Goal: Task Accomplishment & Management: Manage account settings

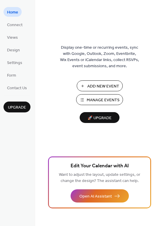
click at [118, 102] on span "Manage Events" at bounding box center [103, 100] width 33 height 6
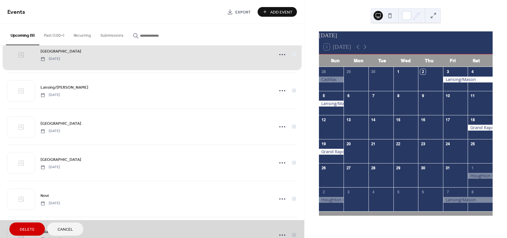
scroll to position [150, 0]
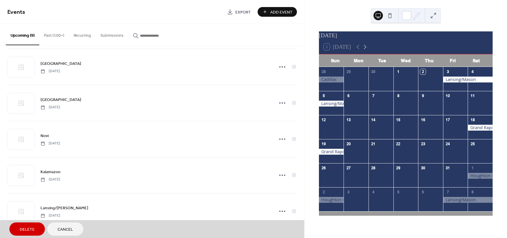
click at [368, 50] on icon at bounding box center [365, 46] width 7 height 7
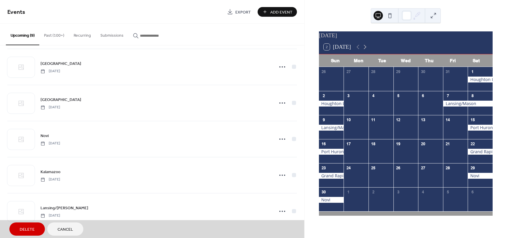
click at [368, 50] on icon at bounding box center [365, 46] width 7 height 7
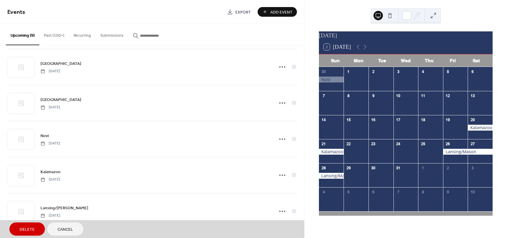
click at [475, 83] on div at bounding box center [480, 83] width 25 height 12
click at [476, 108] on div at bounding box center [480, 107] width 25 height 12
click at [361, 50] on icon at bounding box center [358, 46] width 7 height 7
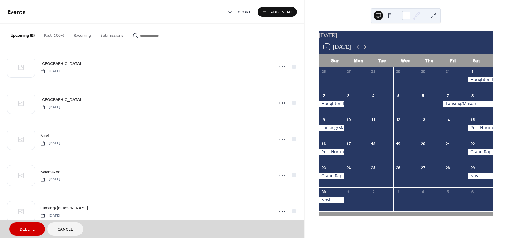
click at [368, 50] on icon at bounding box center [365, 46] width 7 height 7
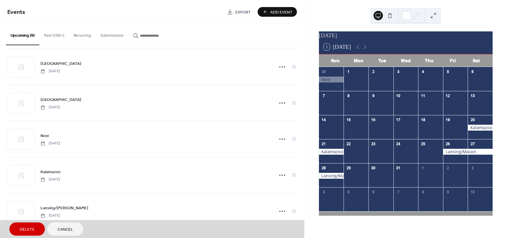
click at [288, 12] on span "Add Event" at bounding box center [281, 12] width 22 height 6
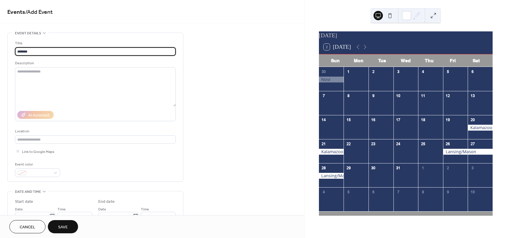
type input "********"
click at [29, 225] on span "Cancel" at bounding box center [28, 227] width 16 height 6
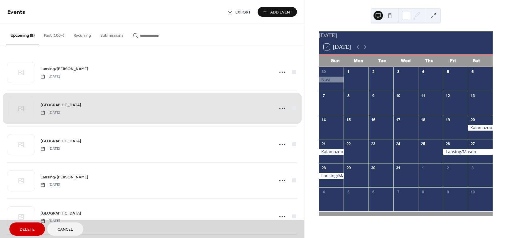
click at [58, 36] on button "Past (100+)" at bounding box center [54, 34] width 30 height 21
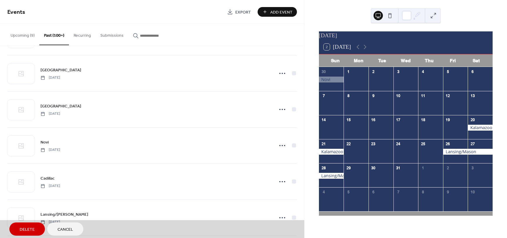
scroll to position [215, 0]
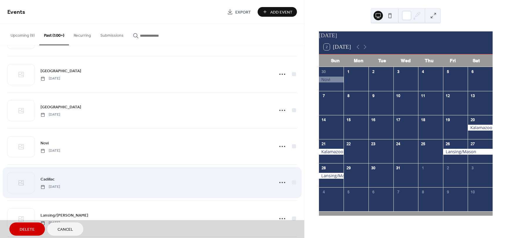
click at [52, 181] on div "Cadillac [DATE]" at bounding box center [152, 182] width 290 height 36
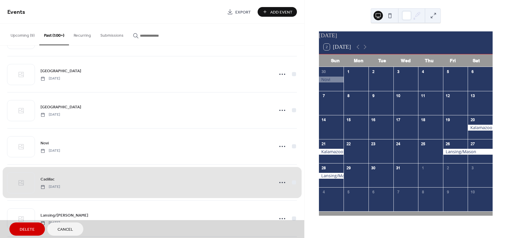
click at [75, 190] on div "Cadillac [DATE]" at bounding box center [152, 182] width 290 height 36
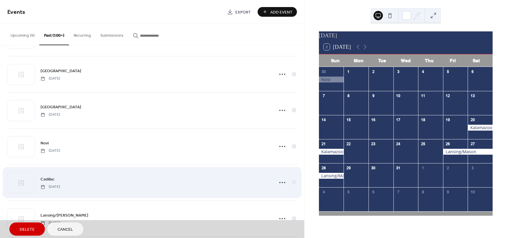
click at [78, 183] on div "Cadillac [DATE]" at bounding box center [152, 182] width 290 height 36
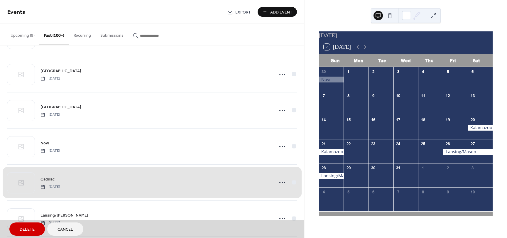
click at [280, 183] on div "Cadillac [DATE]" at bounding box center [152, 182] width 290 height 36
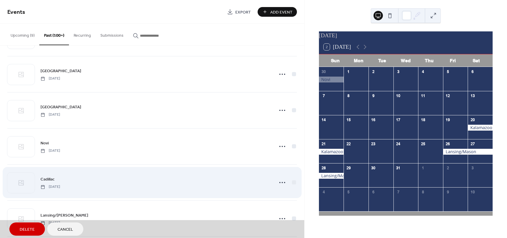
click at [279, 183] on div "Cadillac [DATE]" at bounding box center [152, 182] width 290 height 36
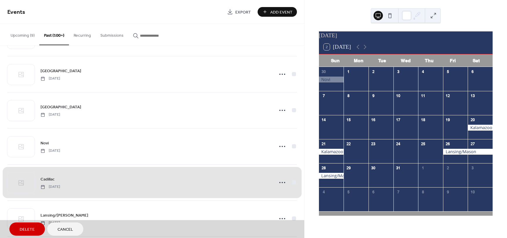
click at [235, 181] on div "Cadillac [DATE]" at bounding box center [152, 182] width 290 height 36
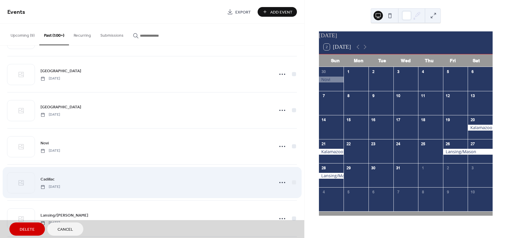
click at [281, 182] on div "Cadillac [DATE]" at bounding box center [152, 182] width 290 height 36
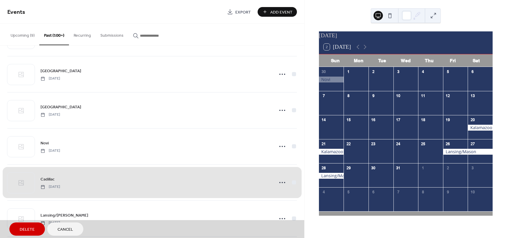
click at [282, 185] on div "Cadillac [DATE]" at bounding box center [152, 182] width 290 height 36
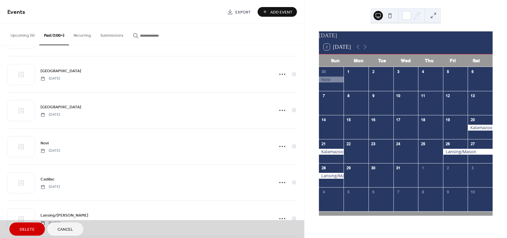
click at [78, 231] on button "Cancel" at bounding box center [65, 229] width 36 height 13
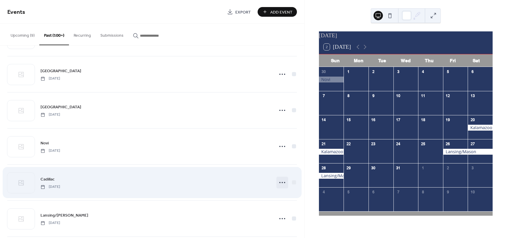
click at [282, 183] on circle at bounding box center [282, 182] width 1 height 1
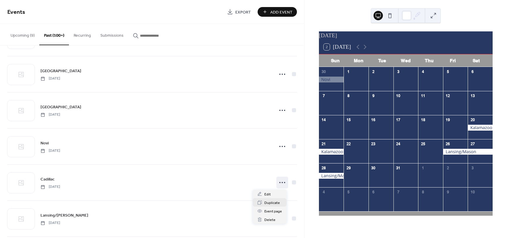
click at [275, 204] on span "Duplicate" at bounding box center [273, 203] width 16 height 6
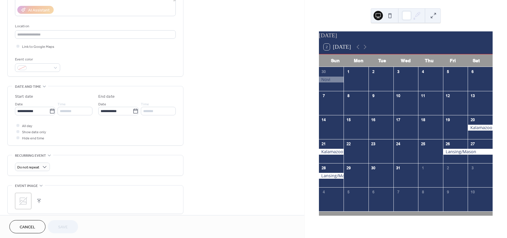
scroll to position [105, 0]
click at [50, 111] on icon at bounding box center [52, 112] width 6 height 6
click at [49, 111] on input "**********" at bounding box center [32, 111] width 34 height 9
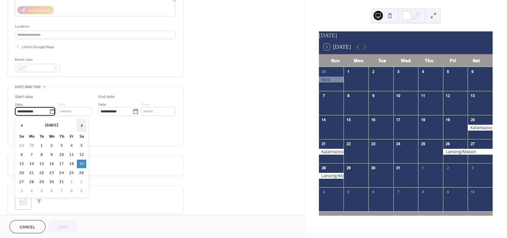
click at [82, 127] on span "›" at bounding box center [81, 125] width 9 height 12
click at [81, 129] on span "›" at bounding box center [81, 125] width 9 height 12
click at [81, 127] on span "›" at bounding box center [81, 125] width 9 height 12
click at [82, 129] on span "›" at bounding box center [81, 125] width 9 height 12
click at [85, 129] on span "›" at bounding box center [81, 125] width 9 height 12
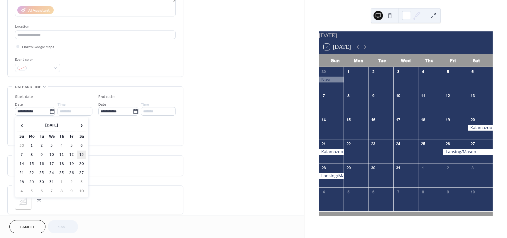
click at [82, 157] on td "13" at bounding box center [81, 155] width 9 height 9
type input "**********"
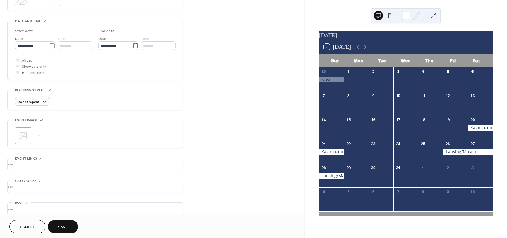
scroll to position [177, 0]
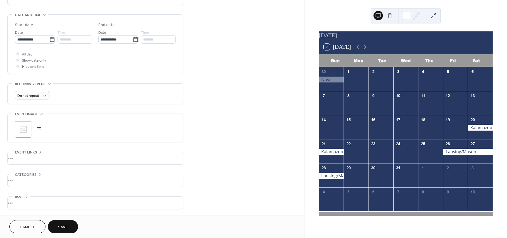
click at [64, 229] on span "Save" at bounding box center [63, 227] width 10 height 6
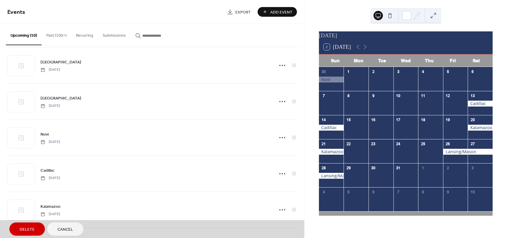
scroll to position [186, 0]
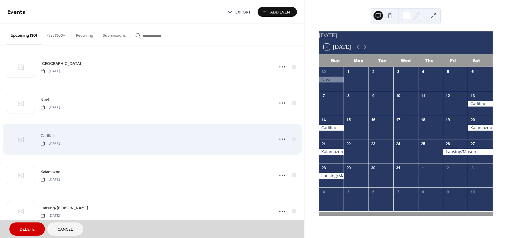
click at [282, 136] on div "Cadillac [DATE]" at bounding box center [152, 139] width 290 height 36
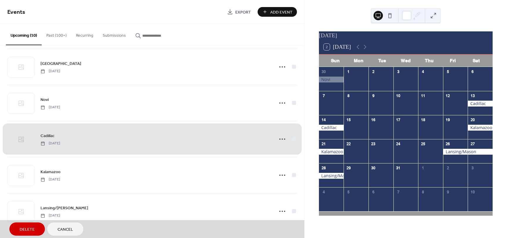
click at [280, 141] on div "Cadillac [DATE]" at bounding box center [152, 139] width 290 height 36
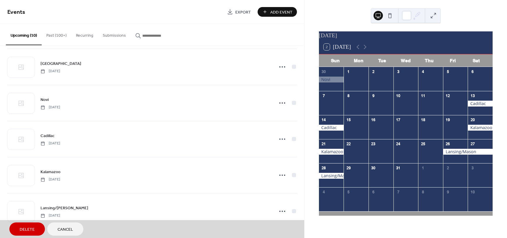
click at [74, 234] on button "Cancel" at bounding box center [65, 229] width 36 height 13
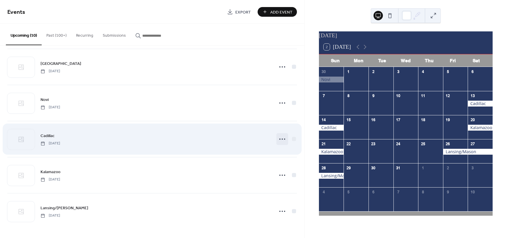
click at [282, 139] on circle at bounding box center [282, 139] width 1 height 1
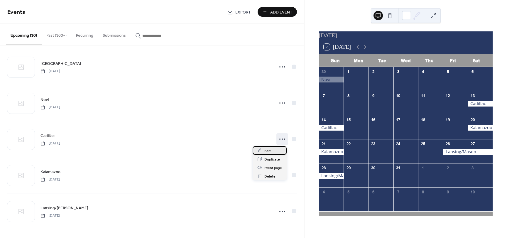
click at [267, 153] on span "Edit" at bounding box center [268, 151] width 6 height 6
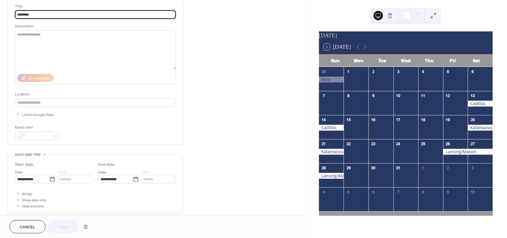
scroll to position [103, 0]
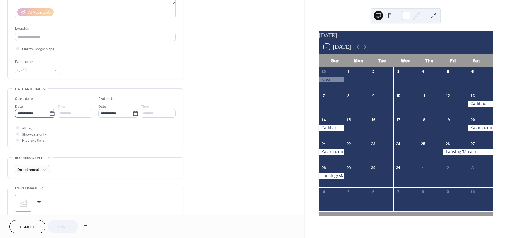
click at [49, 115] on icon at bounding box center [52, 114] width 6 height 6
click at [48, 115] on input "**********" at bounding box center [32, 113] width 34 height 9
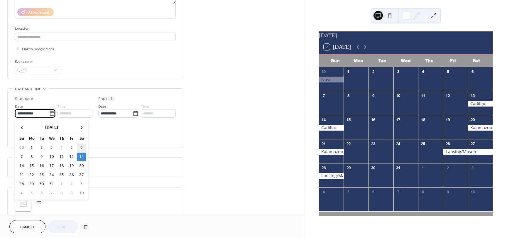
click at [82, 148] on td "6" at bounding box center [81, 148] width 9 height 9
type input "**********"
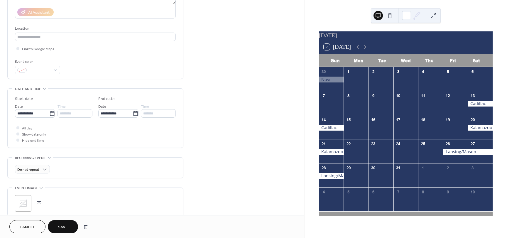
click at [65, 228] on span "Save" at bounding box center [63, 227] width 10 height 6
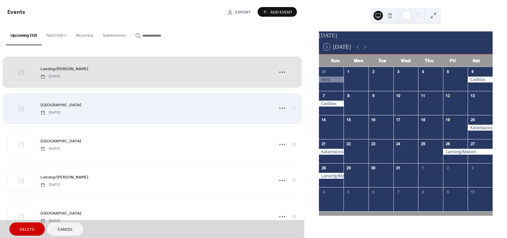
click at [56, 107] on div "[GEOGRAPHIC_DATA] [DATE]" at bounding box center [152, 108] width 290 height 36
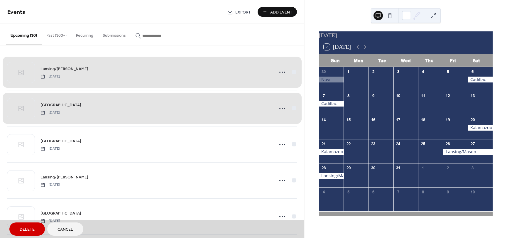
click at [66, 233] on span "Cancel" at bounding box center [66, 230] width 16 height 6
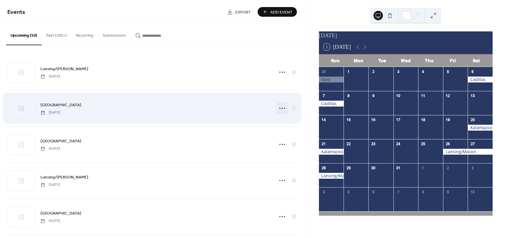
click at [282, 108] on circle at bounding box center [282, 108] width 1 height 1
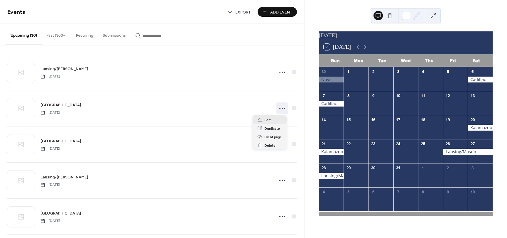
click at [267, 122] on span "Edit" at bounding box center [268, 120] width 6 height 6
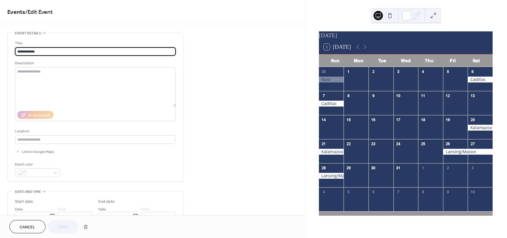
click at [32, 230] on span "Cancel" at bounding box center [28, 227] width 16 height 6
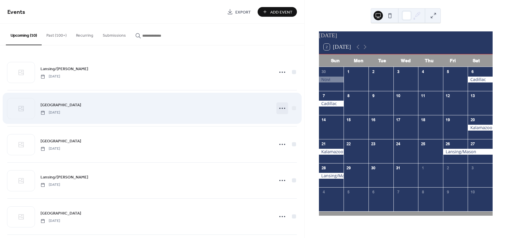
click at [284, 109] on circle at bounding box center [284, 108] width 1 height 1
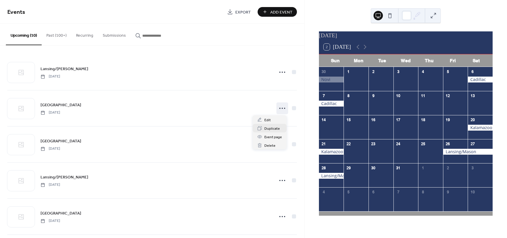
click at [275, 130] on span "Duplicate" at bounding box center [273, 129] width 16 height 6
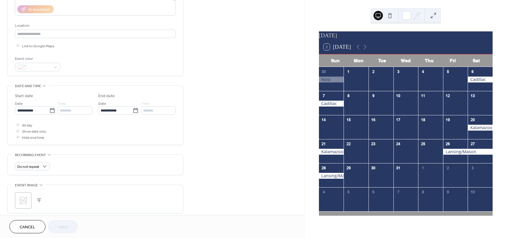
scroll to position [111, 0]
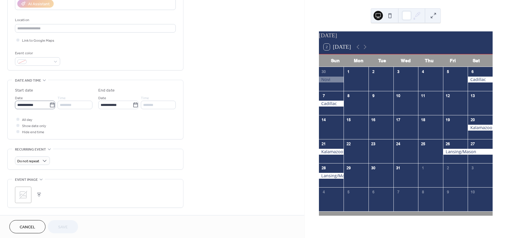
click at [51, 105] on icon at bounding box center [52, 105] width 6 height 6
click at [49, 105] on input "**********" at bounding box center [32, 105] width 34 height 9
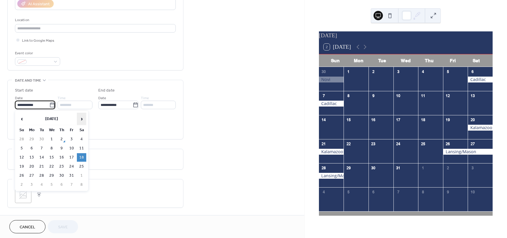
click at [81, 120] on span "›" at bounding box center [81, 119] width 9 height 12
click at [82, 122] on span "›" at bounding box center [81, 119] width 9 height 12
click at [81, 148] on td "13" at bounding box center [81, 148] width 9 height 9
type input "**********"
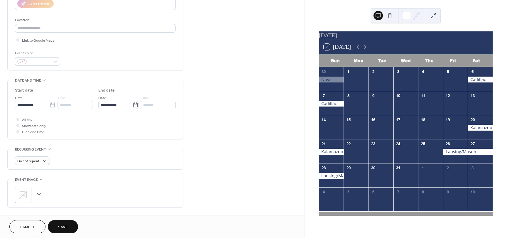
click at [67, 229] on span "Save" at bounding box center [63, 227] width 10 height 6
